Goal: Navigation & Orientation: Find specific page/section

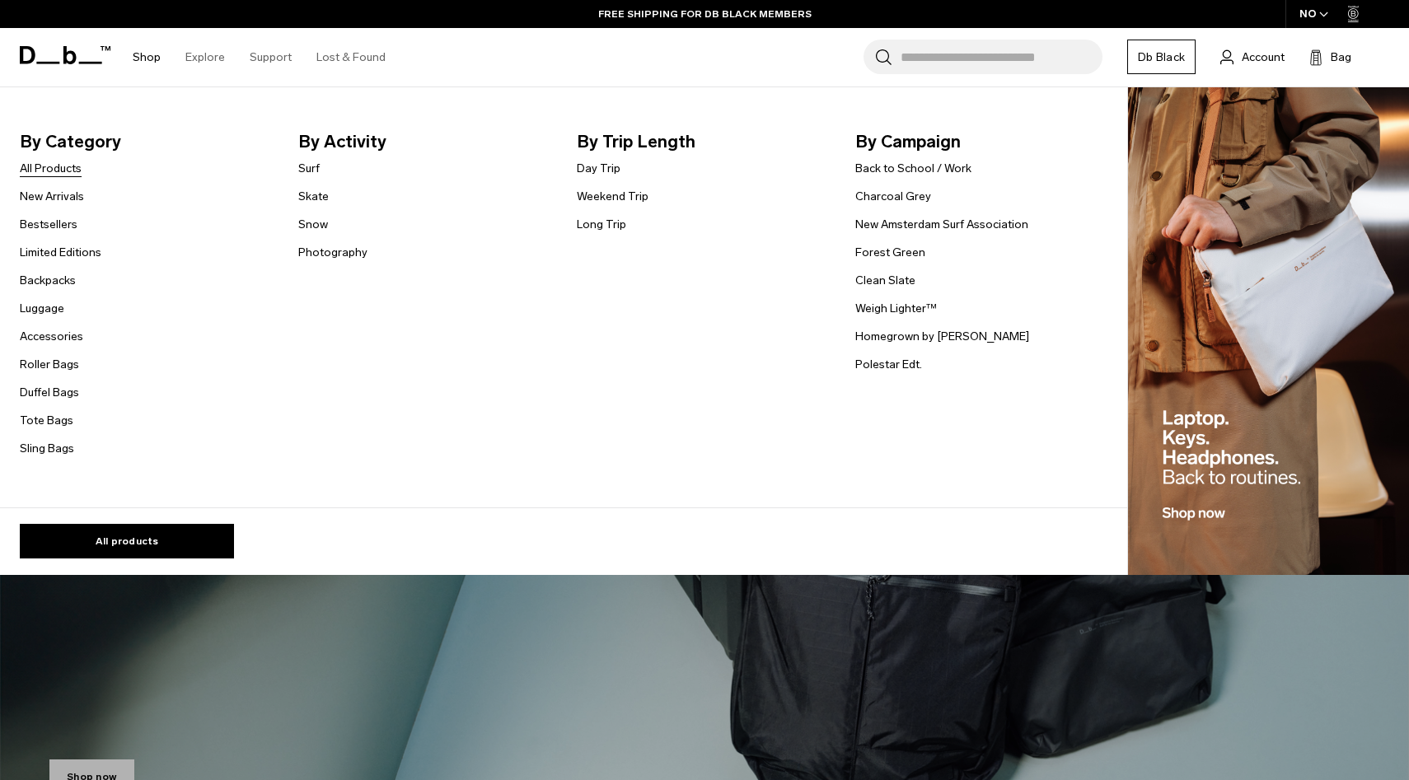
click at [51, 171] on link "All Products" at bounding box center [51, 168] width 62 height 17
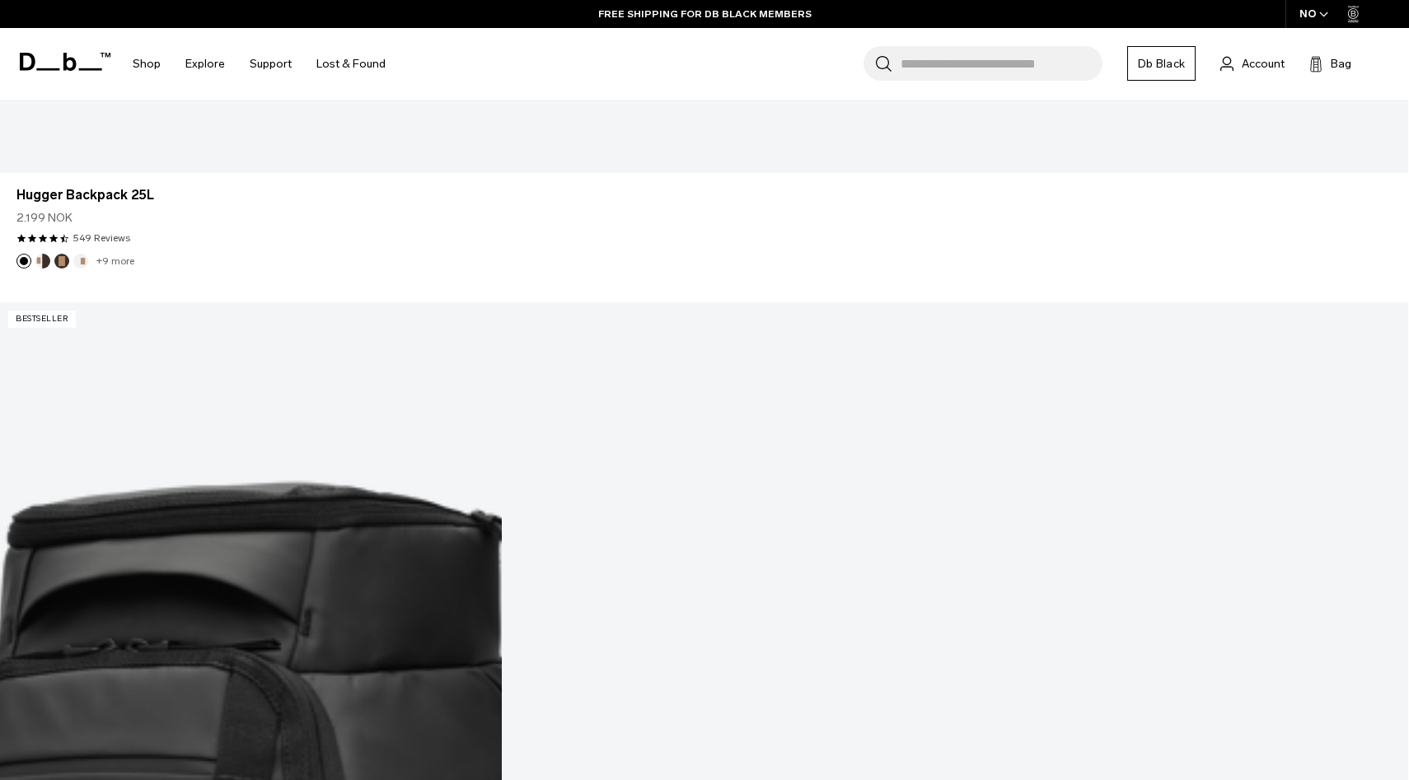
scroll to position [2867, 0]
